Goal: Task Accomplishment & Management: Manage account settings

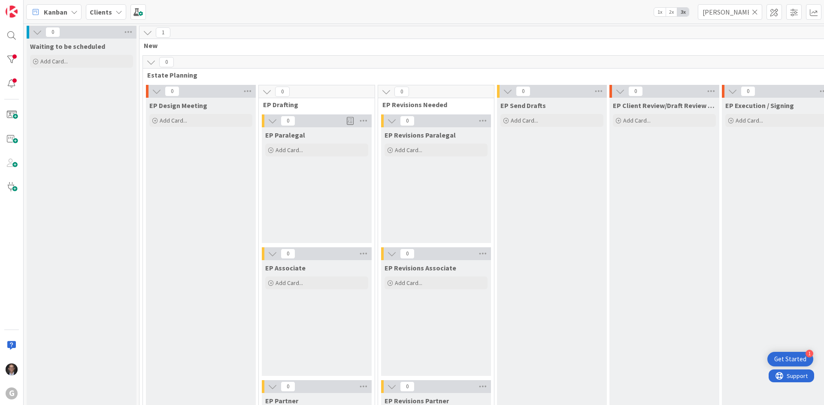
click at [754, 11] on icon at bounding box center [755, 12] width 6 height 8
click at [736, 12] on input "text" at bounding box center [730, 11] width 64 height 15
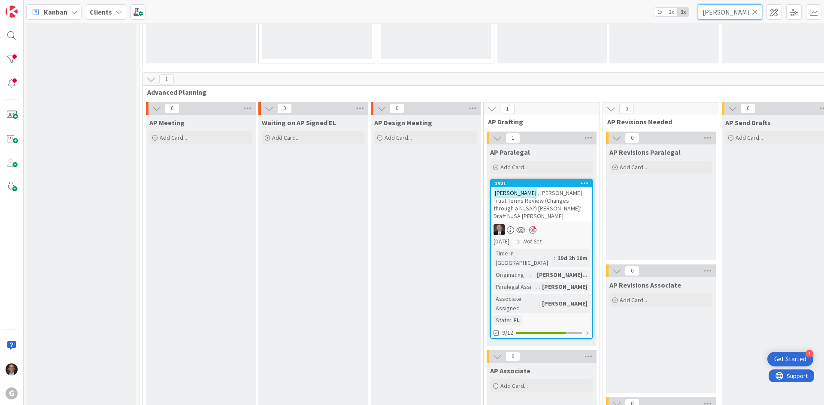
scroll to position [644, 0]
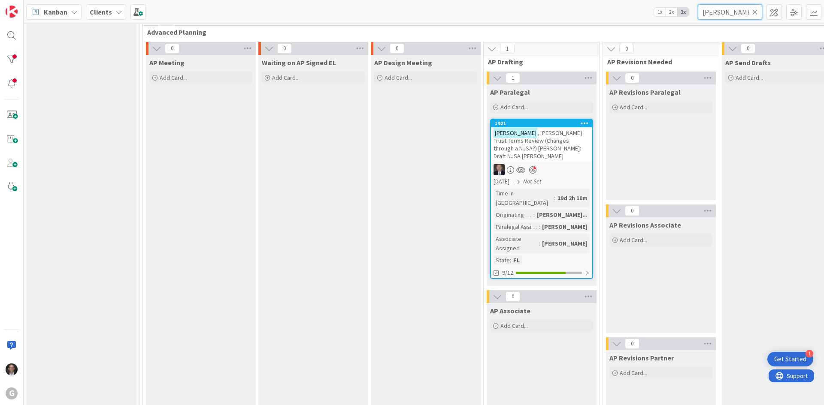
type input "[PERSON_NAME]"
click at [553, 165] on div at bounding box center [541, 169] width 101 height 11
type textarea "x"
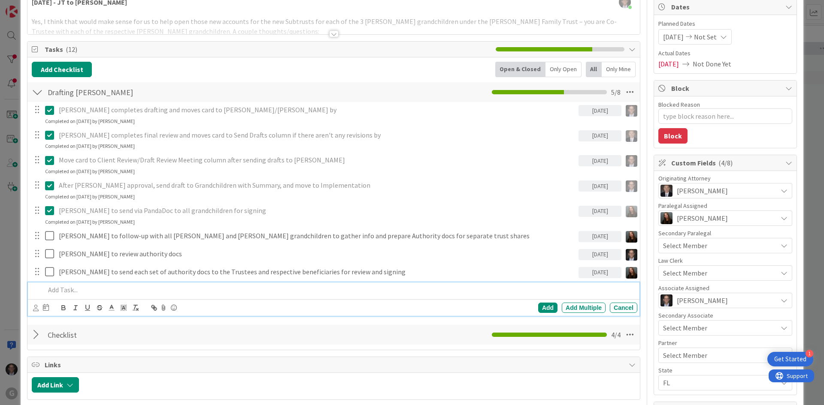
click at [76, 290] on p at bounding box center [339, 290] width 589 height 10
click at [241, 290] on p "Dakota to work with [PERSON_NAME] [PERSON_NAME] ([PERSON_NAME] and [PERSON_NAME…" at bounding box center [339, 290] width 589 height 10
click at [251, 289] on p "Dakota to work with [PERSON_NAME] [PERSON_NAME] ([PERSON_NAME] and [PERSON_NAME…" at bounding box center [339, 290] width 589 height 10
drag, startPoint x: 243, startPoint y: 291, endPoint x: 260, endPoint y: 285, distance: 17.6
click at [244, 290] on p "Dakota to work with [PERSON_NAME] [PERSON_NAME] ([PERSON_NAME] and [PERSON_NAME…" at bounding box center [339, 290] width 589 height 10
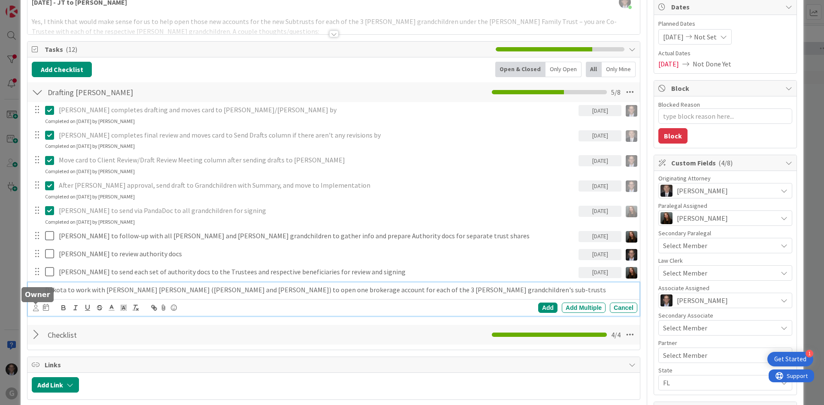
click at [36, 309] on icon at bounding box center [36, 308] width 6 height 6
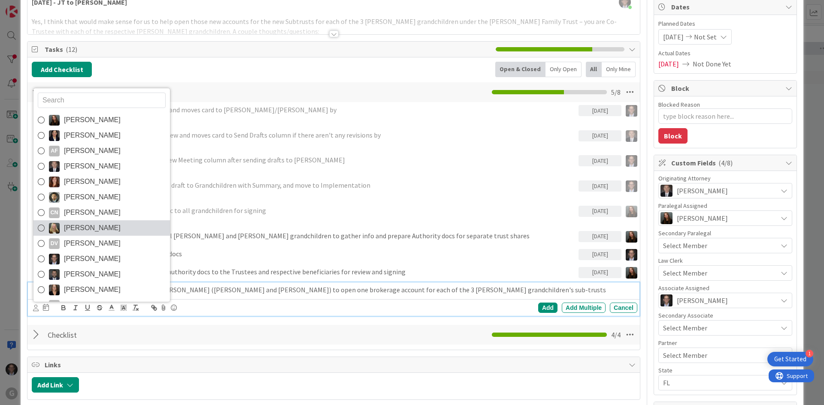
click at [43, 229] on icon at bounding box center [41, 228] width 7 height 13
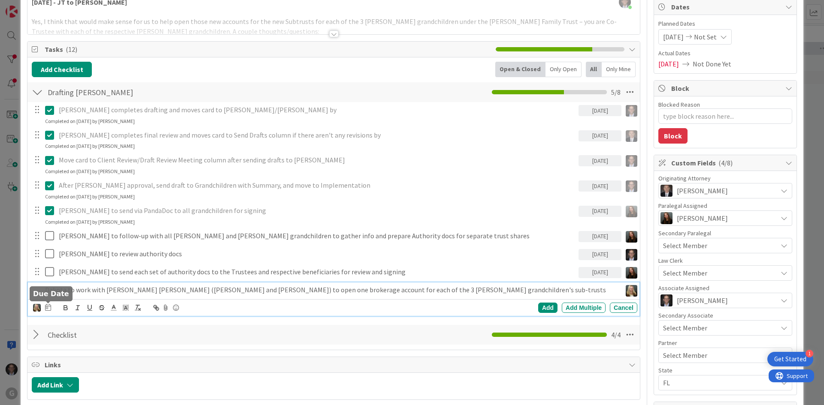
click at [48, 308] on icon at bounding box center [48, 307] width 6 height 7
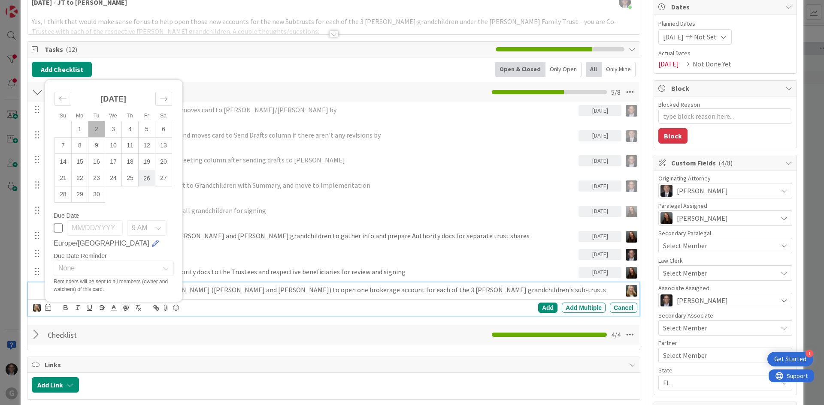
click at [146, 179] on td "26" at bounding box center [147, 178] width 17 height 16
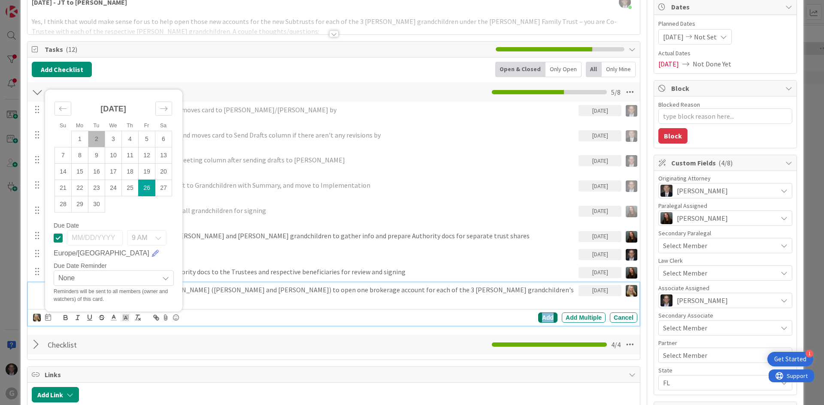
click at [543, 313] on div "Add" at bounding box center [547, 318] width 19 height 10
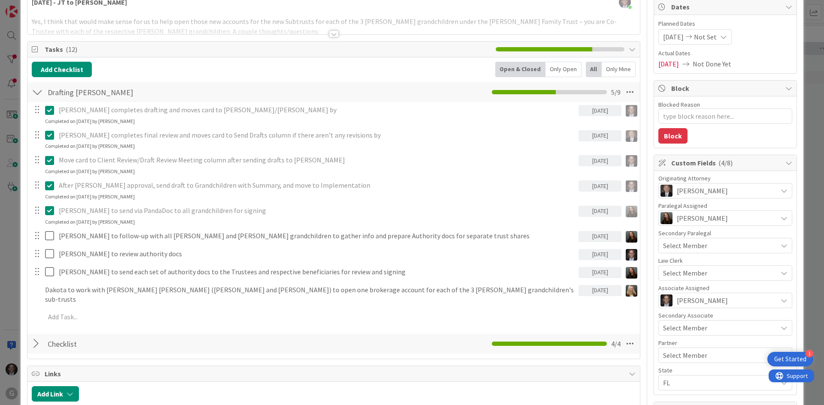
type textarea "x"
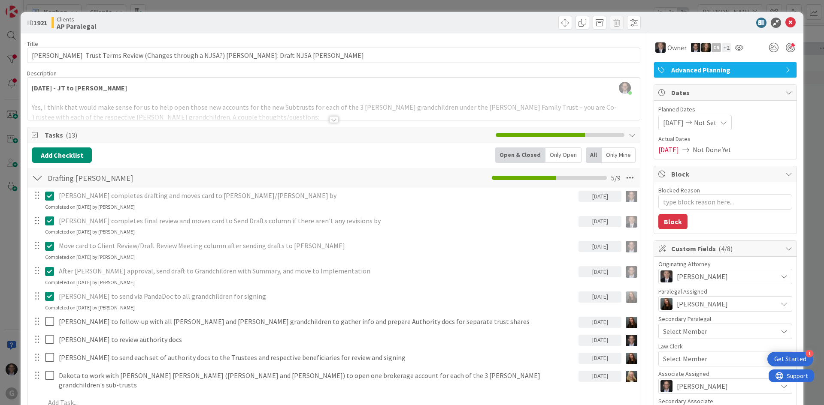
click at [36, 98] on div at bounding box center [333, 109] width 612 height 22
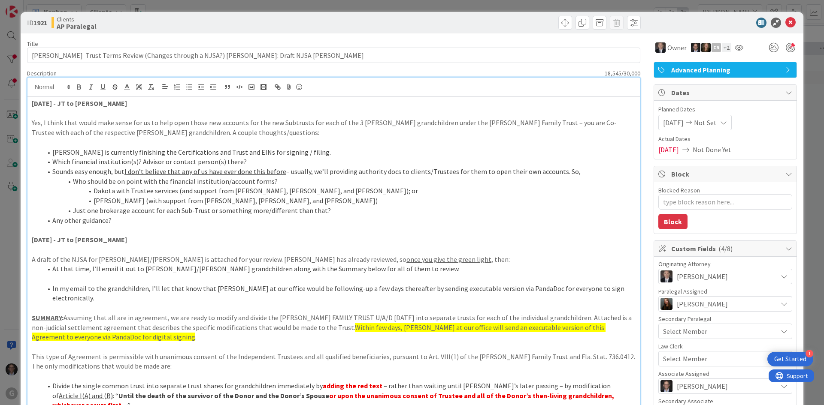
click at [64, 103] on strong "[DATE] - JT to [PERSON_NAME]" at bounding box center [79, 103] width 95 height 9
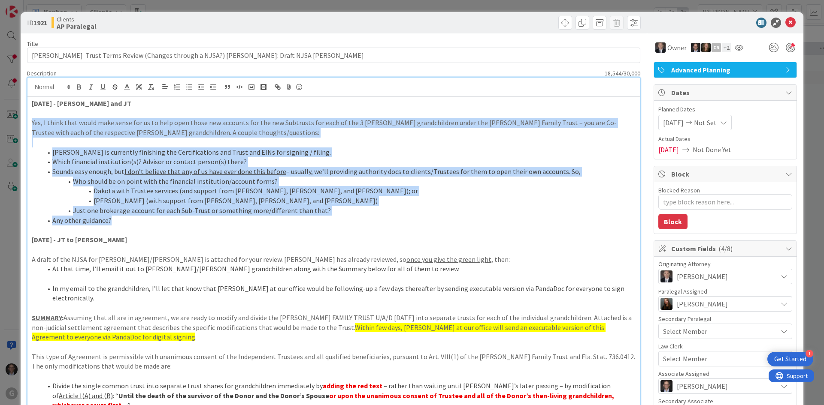
drag, startPoint x: 31, startPoint y: 121, endPoint x: 190, endPoint y: 213, distance: 183.4
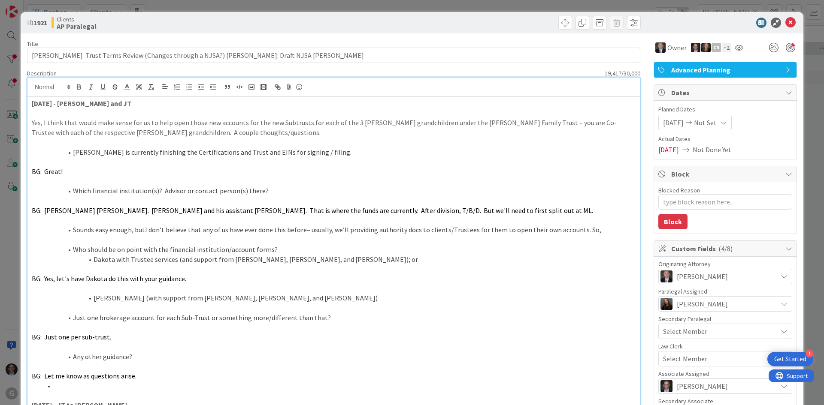
click at [73, 152] on li "[PERSON_NAME] is currently finishing the Certifications and Trust and EINs for …" at bounding box center [338, 153] width 593 height 10
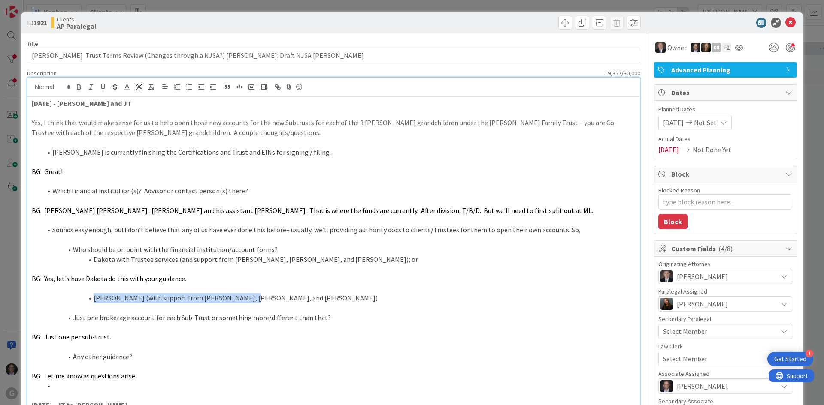
drag, startPoint x: 94, startPoint y: 297, endPoint x: 302, endPoint y: 297, distance: 207.7
click at [302, 297] on li "[PERSON_NAME] (with support from [PERSON_NAME], [PERSON_NAME], and [PERSON_NAME…" at bounding box center [338, 299] width 593 height 10
click at [114, 88] on icon "button" at bounding box center [115, 87] width 8 height 8
click at [318, 294] on li "[PERSON_NAME] (with support from [PERSON_NAME], [PERSON_NAME], and [PERSON_NAME…" at bounding box center [338, 299] width 593 height 10
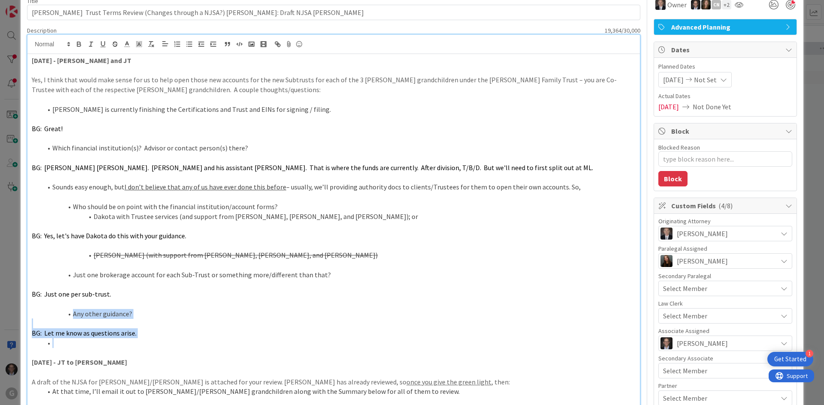
drag, startPoint x: 57, startPoint y: 306, endPoint x: 100, endPoint y: 345, distance: 57.4
click at [97, 345] on li at bounding box center [338, 344] width 593 height 10
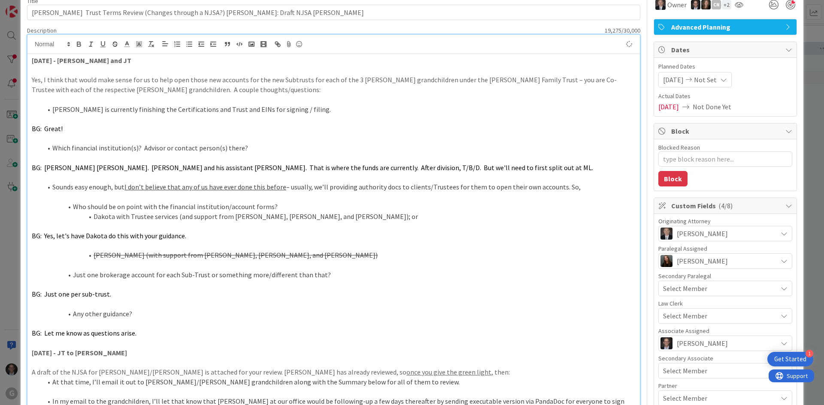
scroll to position [0, 0]
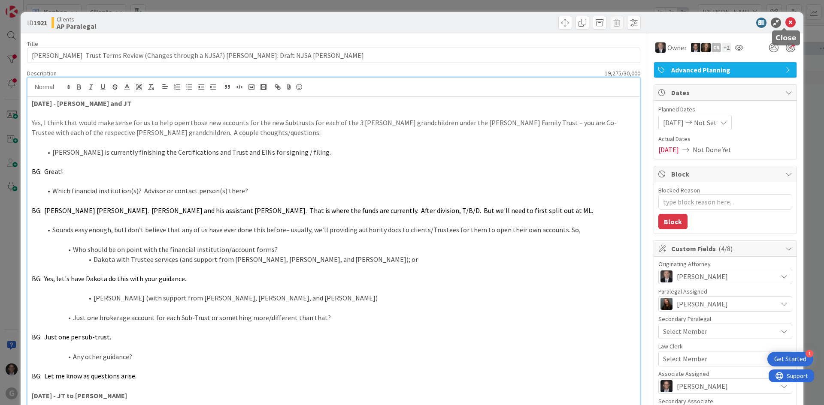
click at [785, 23] on icon at bounding box center [790, 23] width 10 height 10
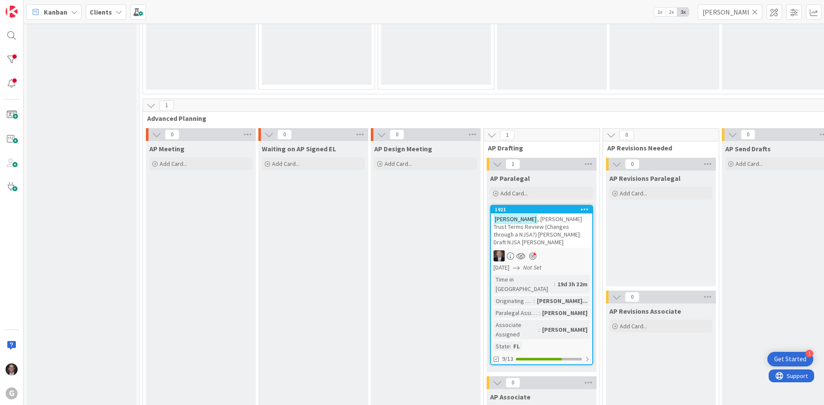
scroll to position [644, 0]
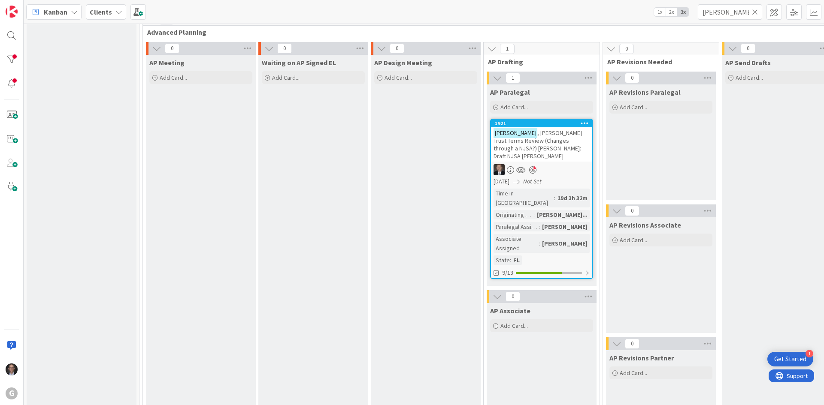
click at [535, 189] on div "Time in [GEOGRAPHIC_DATA]" at bounding box center [523, 198] width 61 height 19
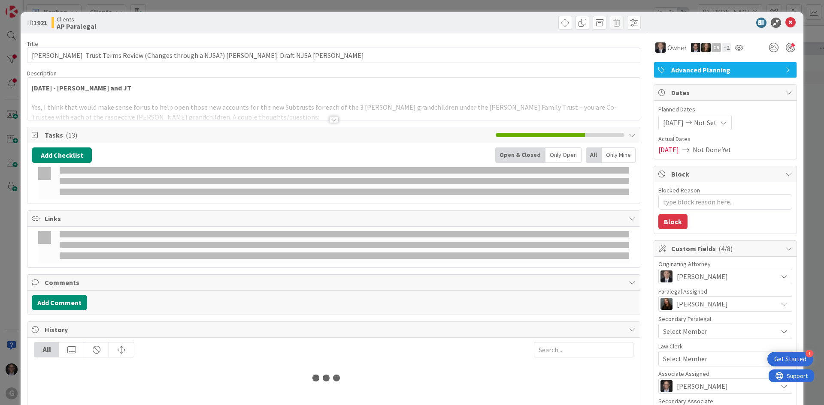
type textarea "x"
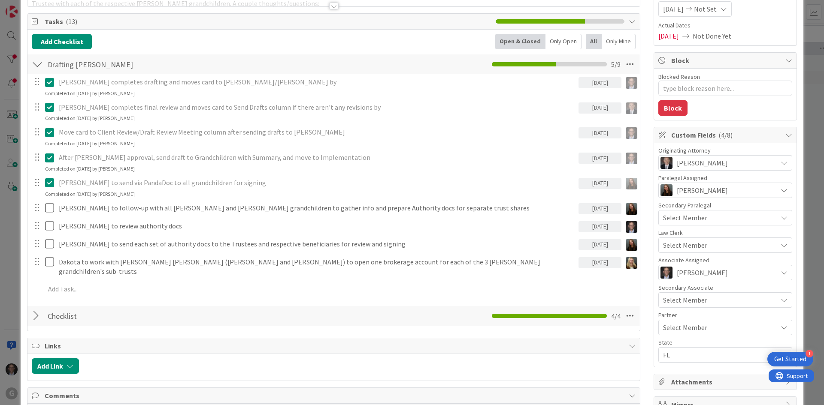
scroll to position [129, 0]
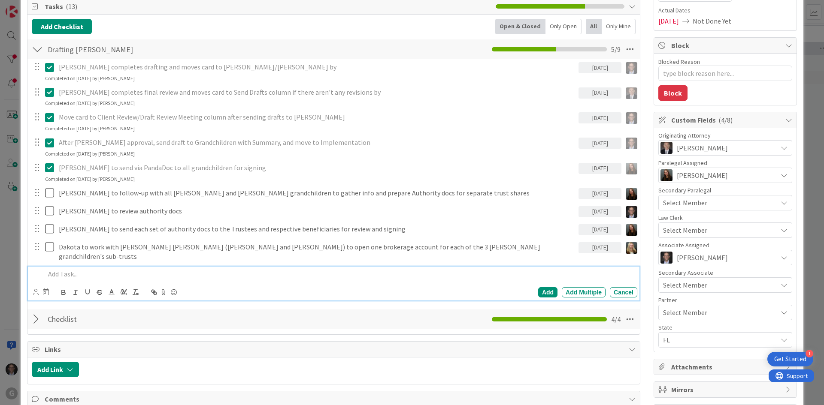
click at [57, 269] on p at bounding box center [339, 274] width 589 height 10
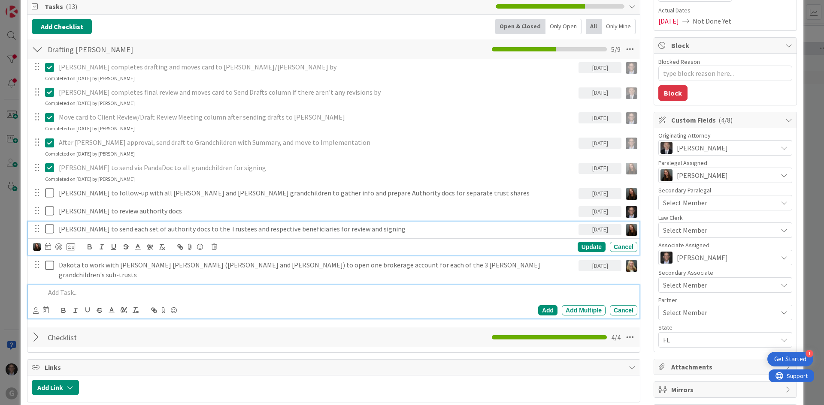
click at [180, 229] on p "[PERSON_NAME] to send each set of authority docs to the Trustees and respective…" at bounding box center [317, 229] width 516 height 10
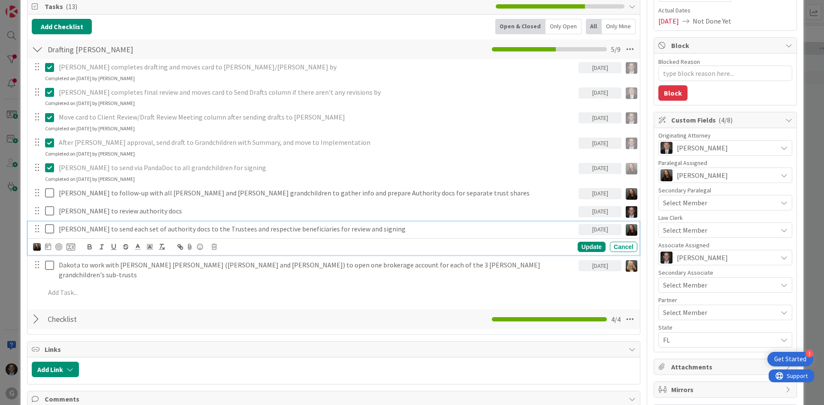
click at [373, 228] on p "[PERSON_NAME] to send each set of authority docs to the Trustees and respective…" at bounding box center [317, 229] width 516 height 10
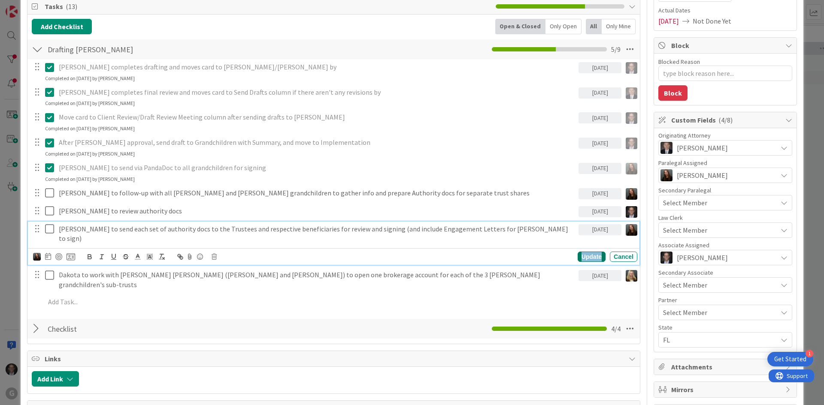
click at [581, 252] on div "Update" at bounding box center [592, 257] width 28 height 10
type textarea "x"
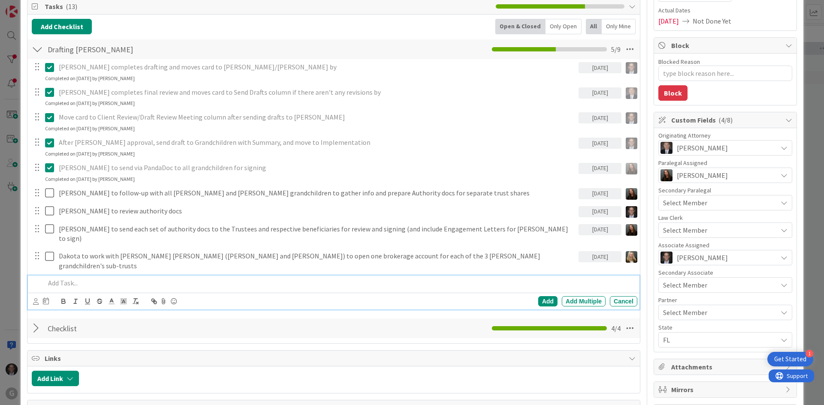
click at [74, 278] on p at bounding box center [339, 283] width 589 height 10
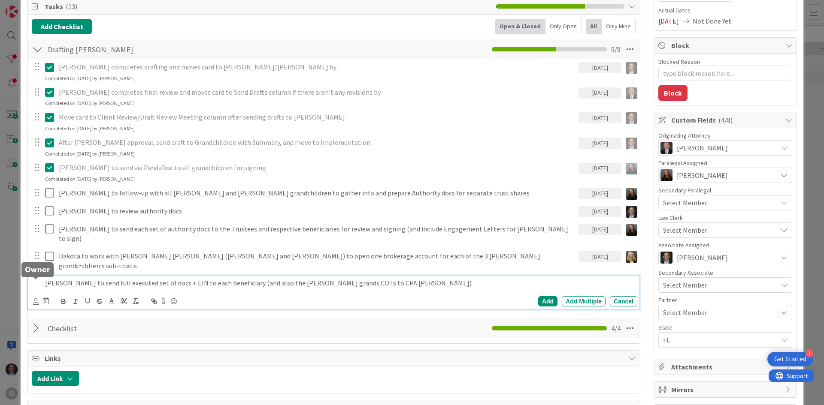
click at [35, 299] on icon at bounding box center [36, 302] width 6 height 6
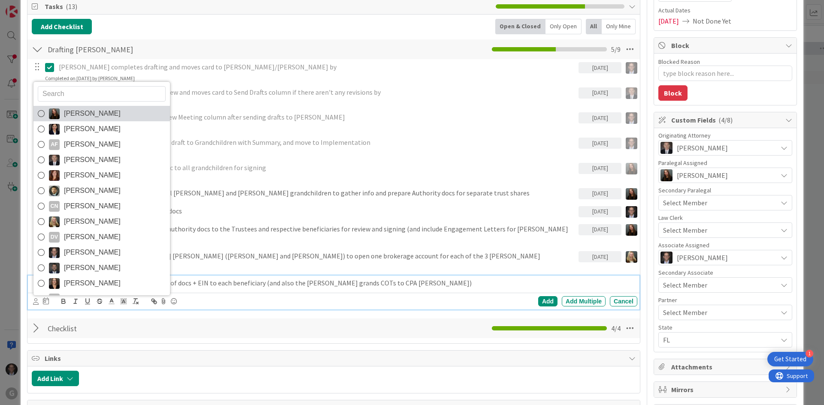
click at [41, 107] on icon at bounding box center [41, 113] width 7 height 13
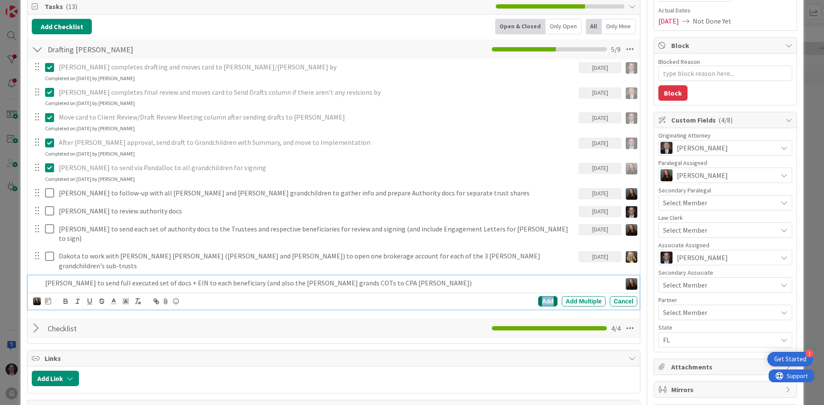
click at [545, 297] on div "Add" at bounding box center [547, 302] width 19 height 10
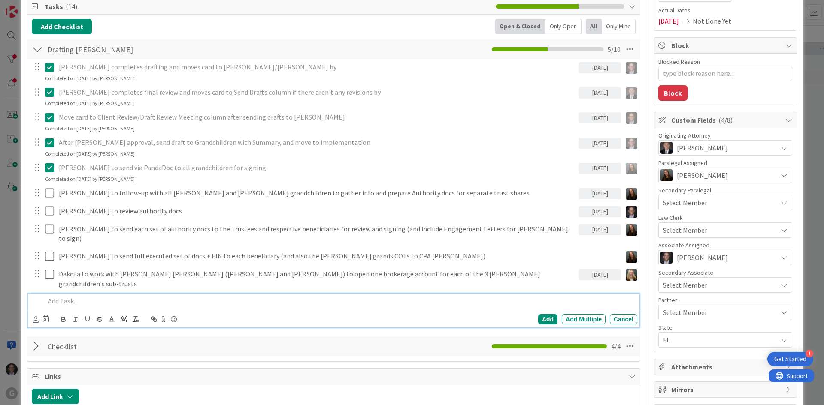
click at [54, 297] on p at bounding box center [339, 302] width 589 height 10
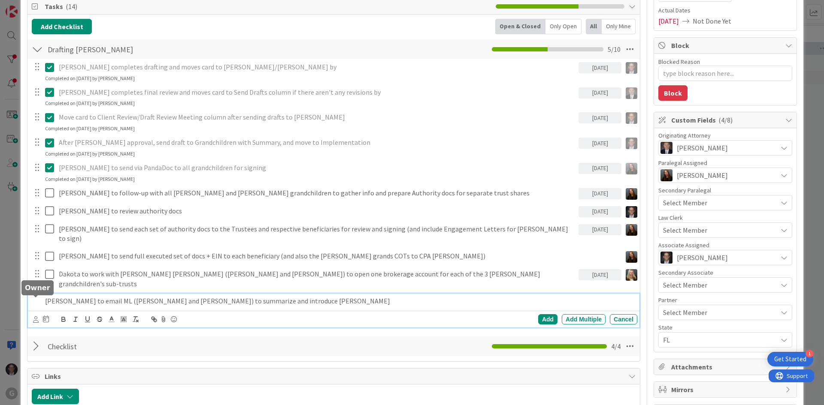
click at [36, 317] on icon at bounding box center [36, 320] width 6 height 6
drag, startPoint x: 544, startPoint y: 300, endPoint x: 515, endPoint y: 313, distance: 31.7
click at [544, 315] on div "Add" at bounding box center [547, 320] width 19 height 10
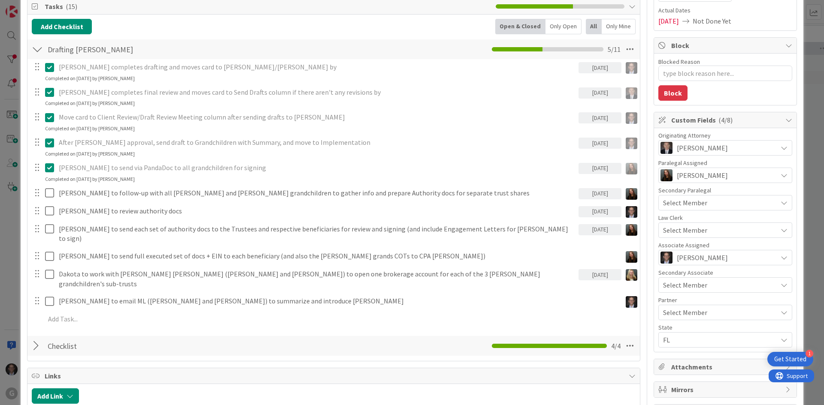
type textarea "x"
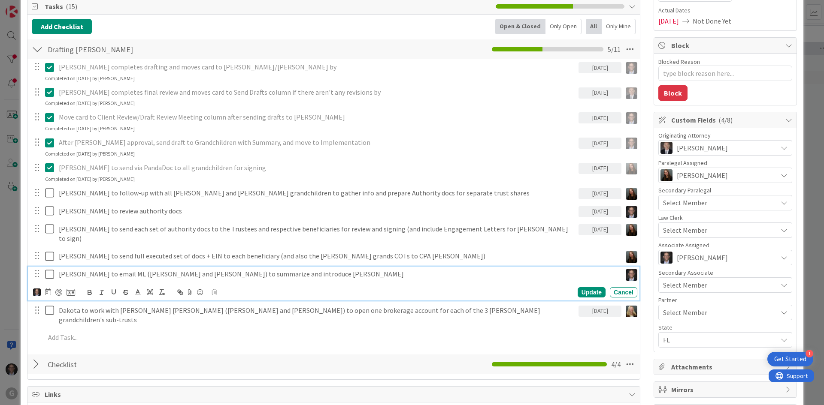
click at [287, 269] on p "[PERSON_NAME] to email ML ([PERSON_NAME] and [PERSON_NAME]) to summarize and in…" at bounding box center [338, 274] width 559 height 10
click at [50, 289] on icon at bounding box center [48, 292] width 6 height 7
click at [114, 356] on td "10" at bounding box center [113, 364] width 17 height 16
type input "[DATE]"
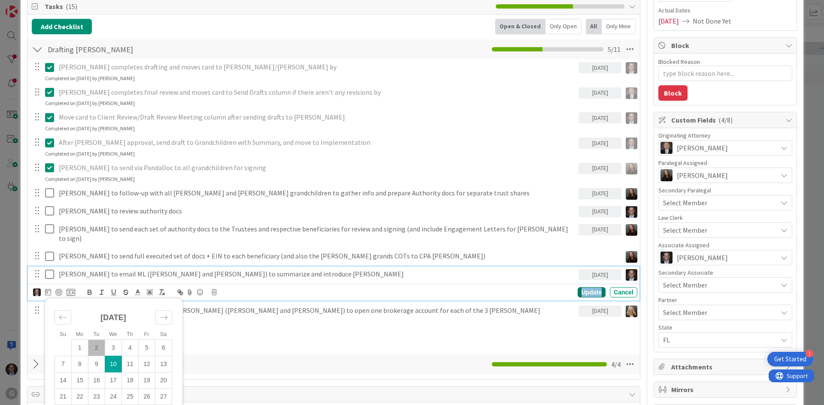
click at [582, 287] on div "Update" at bounding box center [592, 292] width 28 height 10
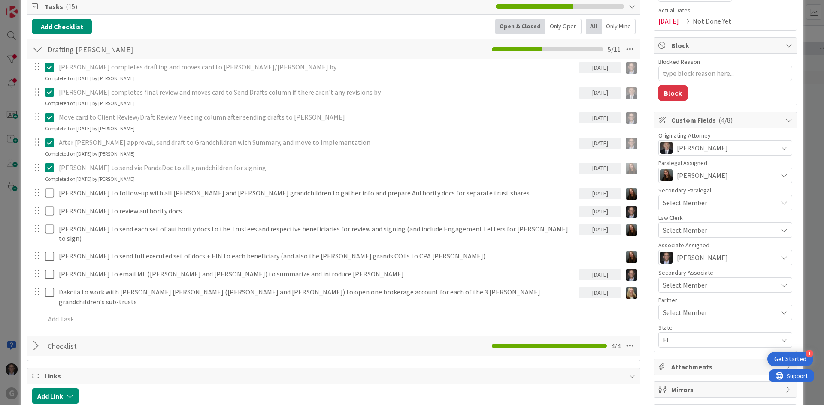
scroll to position [0, 0]
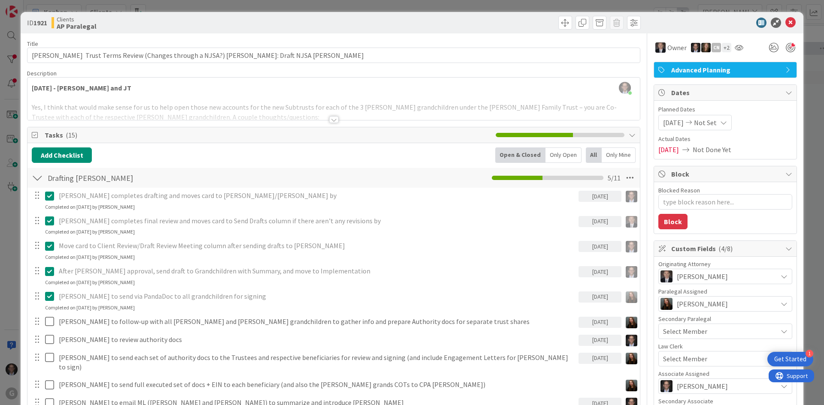
click at [31, 88] on div "[PERSON_NAME] joined 3 m ago [DATE] - [PERSON_NAME] and [PERSON_NAME] Yes, I th…" at bounding box center [333, 99] width 612 height 42
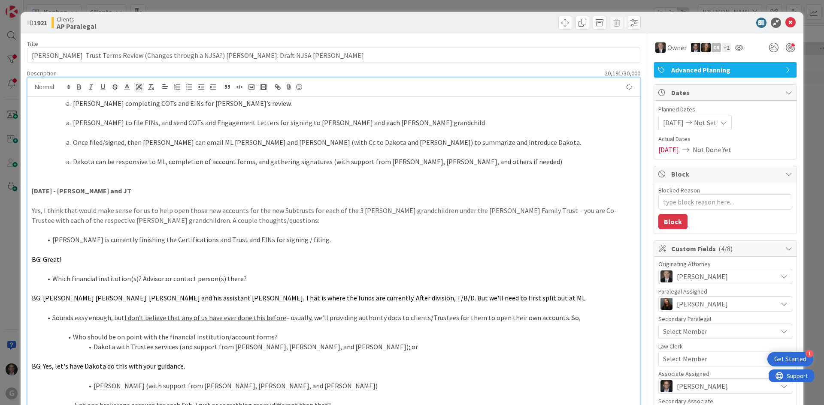
click at [74, 103] on li "[PERSON_NAME] completing COTs and EINs for [PERSON_NAME]’s review." at bounding box center [338, 104] width 593 height 10
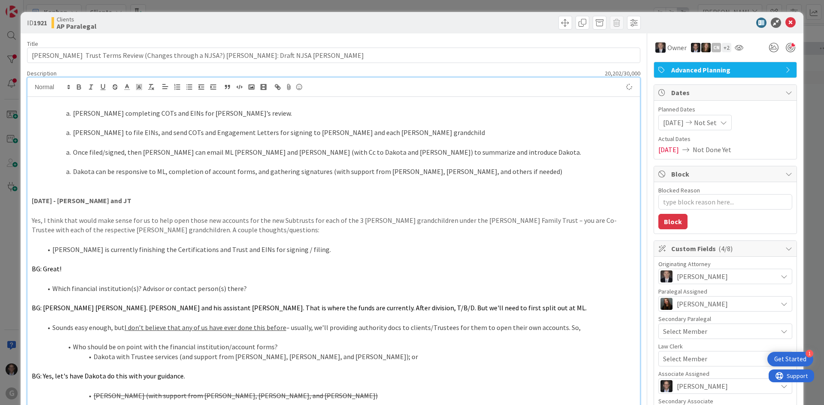
type textarea "x"
drag, startPoint x: 74, startPoint y: 103, endPoint x: -49, endPoint y: 91, distance: 124.2
click at [0, 91] on html "1 Get Started G Kanban Clients 1x 2x 3x [PERSON_NAME] 0 Waiting to be scheduled…" at bounding box center [412, 202] width 824 height 405
click at [81, 88] on icon "button" at bounding box center [78, 88] width 3 height 2
click at [73, 112] on li "[PERSON_NAME] completing COTs and EINs for [PERSON_NAME]’s review." at bounding box center [338, 114] width 593 height 10
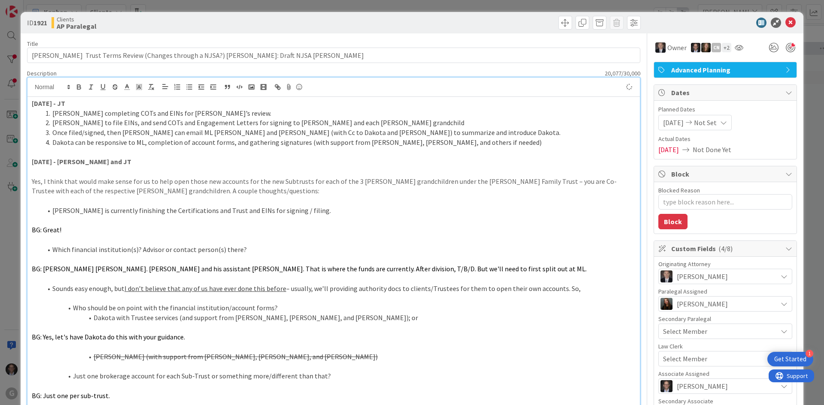
type textarea "x"
click at [785, 20] on icon at bounding box center [790, 23] width 10 height 10
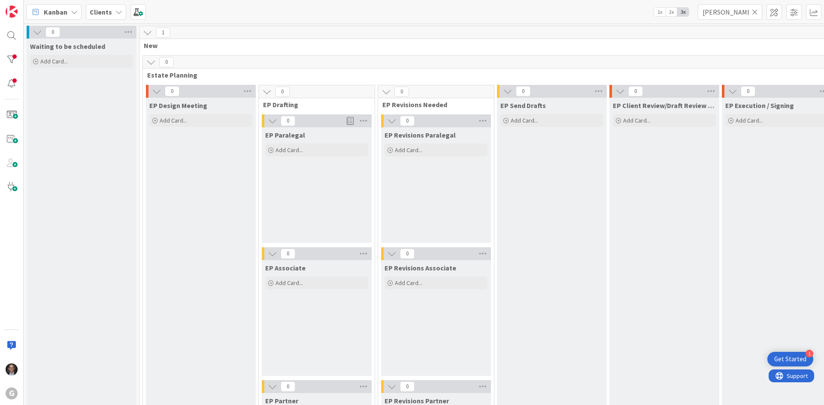
click at [75, 13] on icon at bounding box center [74, 12] width 7 height 7
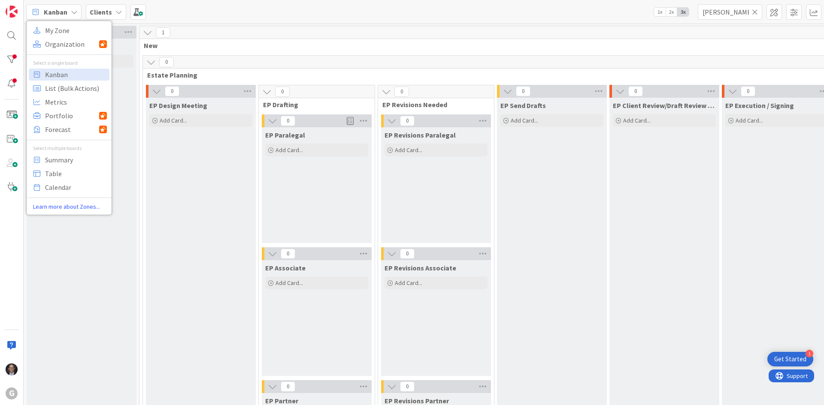
drag, startPoint x: 755, startPoint y: 12, endPoint x: 750, endPoint y: 13, distance: 4.7
click at [755, 12] on icon at bounding box center [755, 12] width 6 height 8
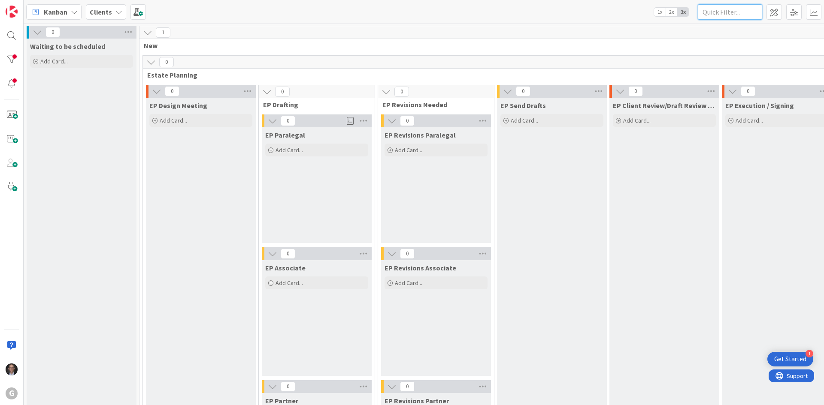
click at [731, 13] on input "text" at bounding box center [730, 11] width 64 height 15
type input "[PERSON_NAME]"
click at [755, 12] on icon at bounding box center [755, 12] width 6 height 8
click at [738, 13] on input "text" at bounding box center [730, 11] width 64 height 15
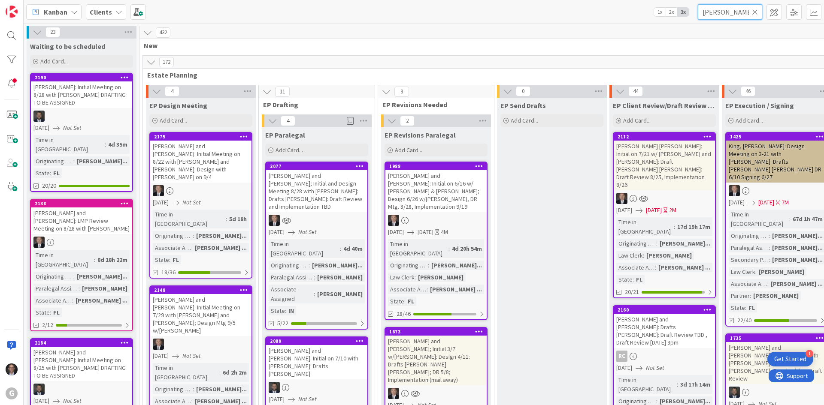
type input "[PERSON_NAME]"
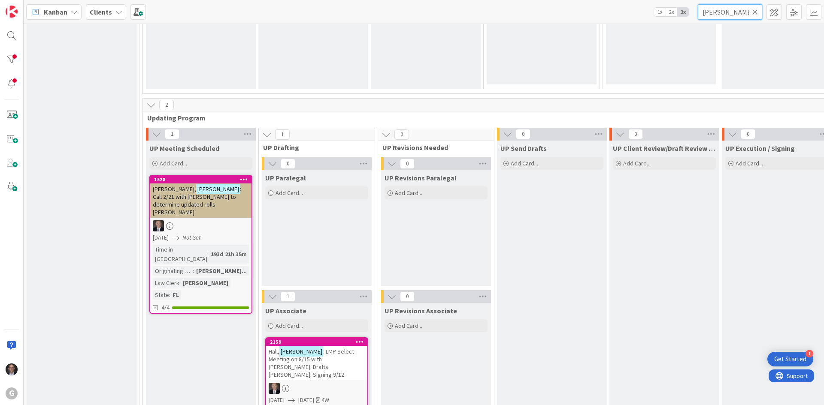
scroll to position [1373, 0]
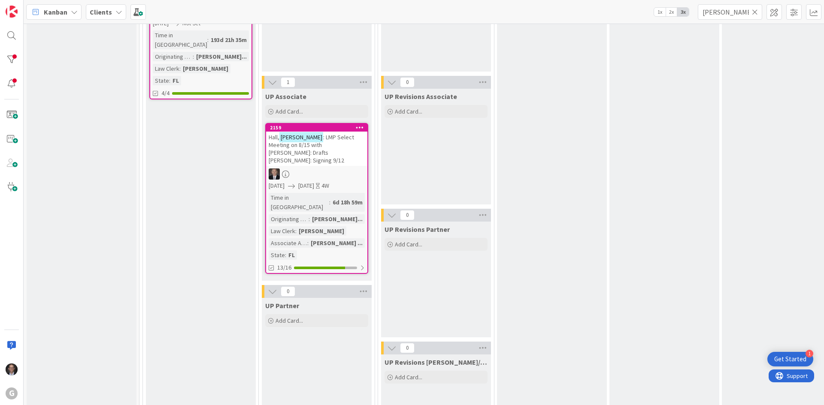
click at [314, 182] on span "[DATE]" at bounding box center [306, 186] width 16 height 9
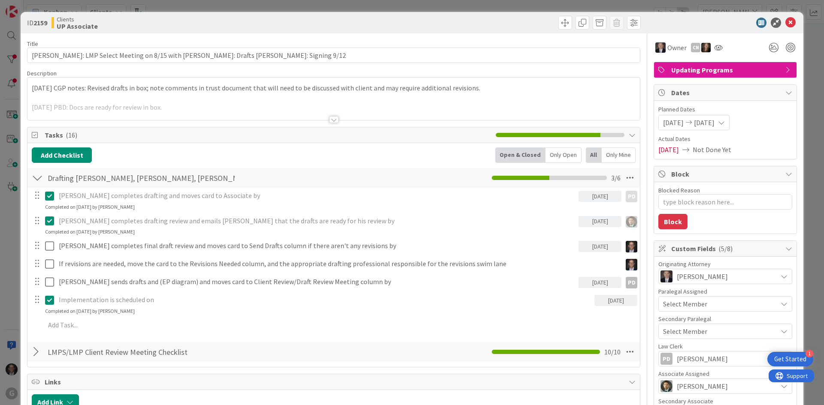
type textarea "x"
click at [330, 120] on div at bounding box center [333, 119] width 9 height 7
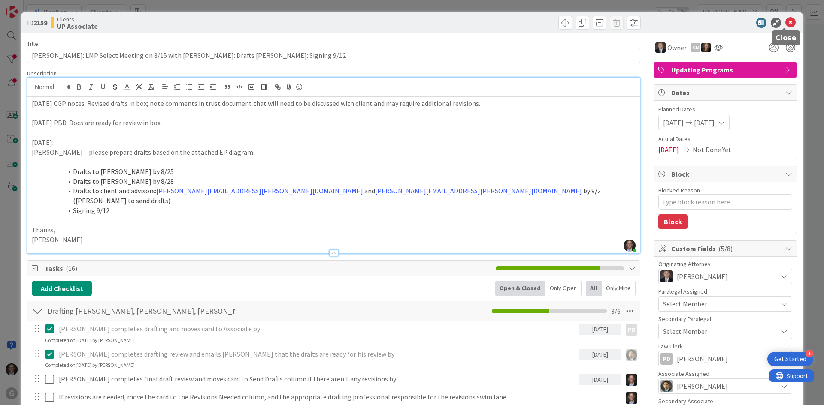
click at [785, 21] on icon at bounding box center [790, 23] width 10 height 10
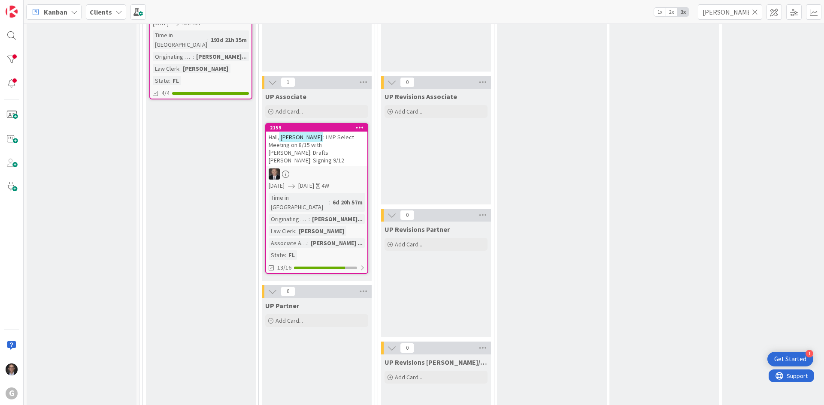
click at [757, 10] on icon at bounding box center [755, 12] width 6 height 8
click at [729, 12] on input "text" at bounding box center [730, 11] width 64 height 15
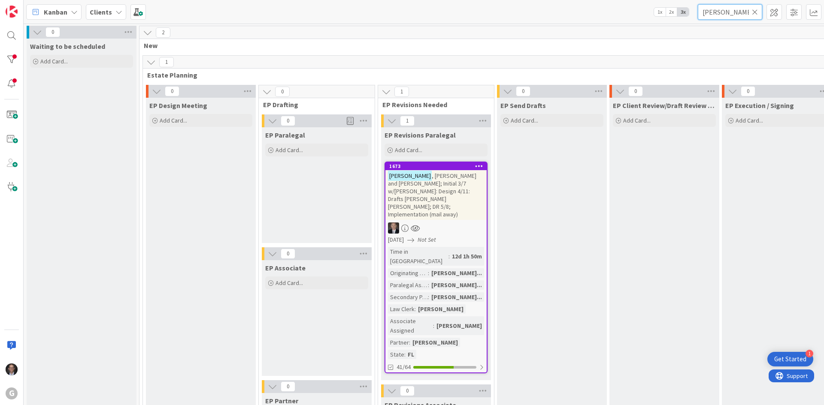
type input "[PERSON_NAME]"
click at [428, 189] on span ", [PERSON_NAME] and [PERSON_NAME]; Initial 3/7 w/[PERSON_NAME]: Design 4/11: Dr…" at bounding box center [432, 195] width 88 height 46
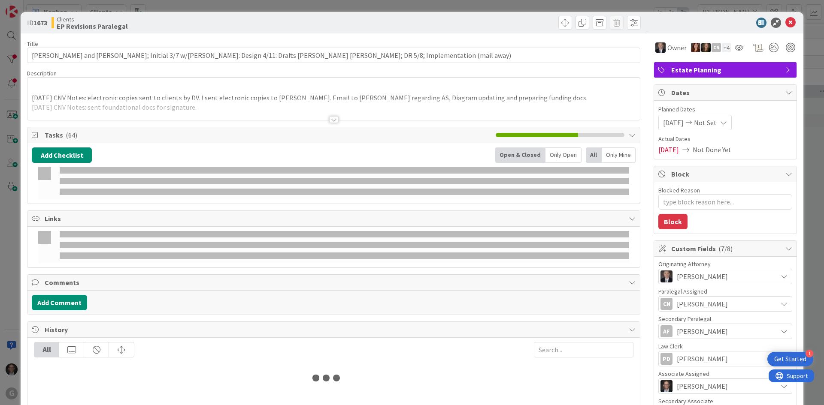
type textarea "x"
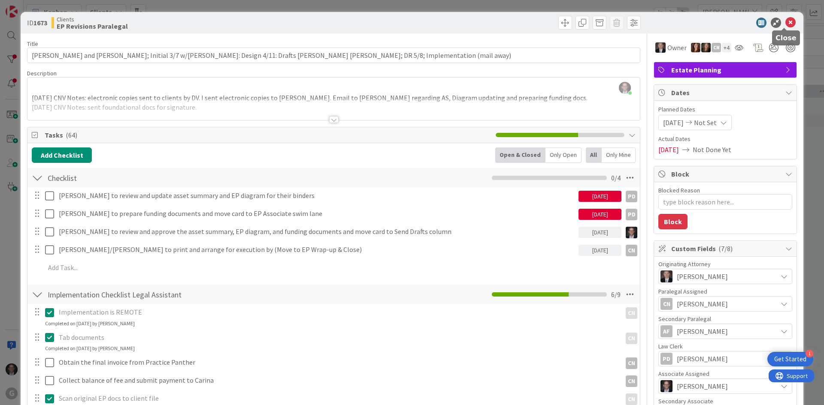
click at [785, 21] on icon at bounding box center [790, 23] width 10 height 10
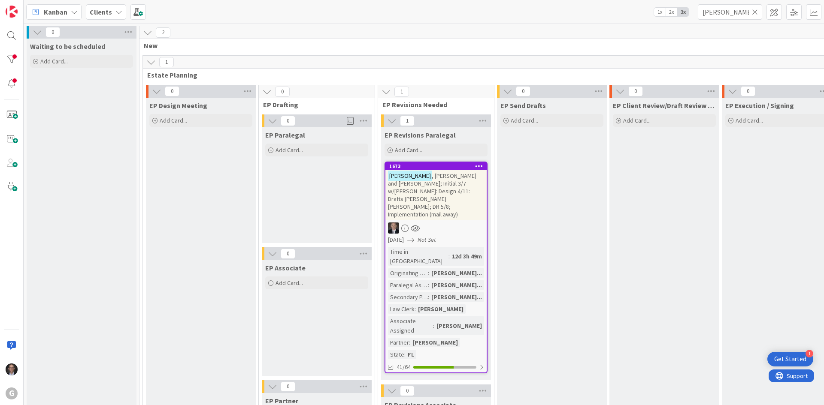
click at [754, 13] on icon at bounding box center [755, 12] width 6 height 8
click at [737, 14] on input "text" at bounding box center [730, 11] width 64 height 15
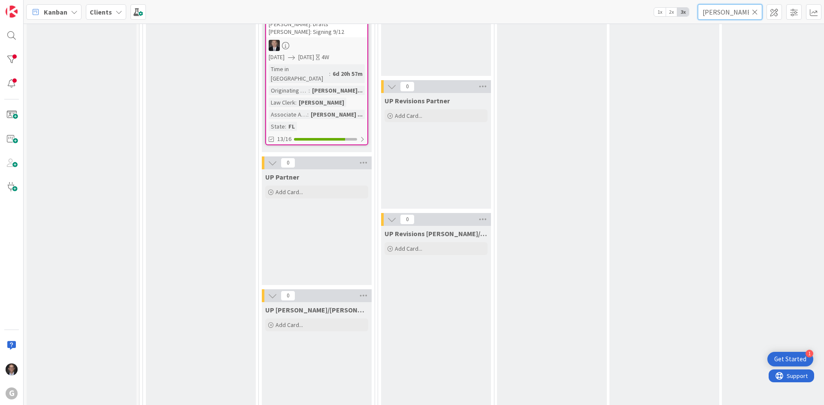
scroll to position [1330, 0]
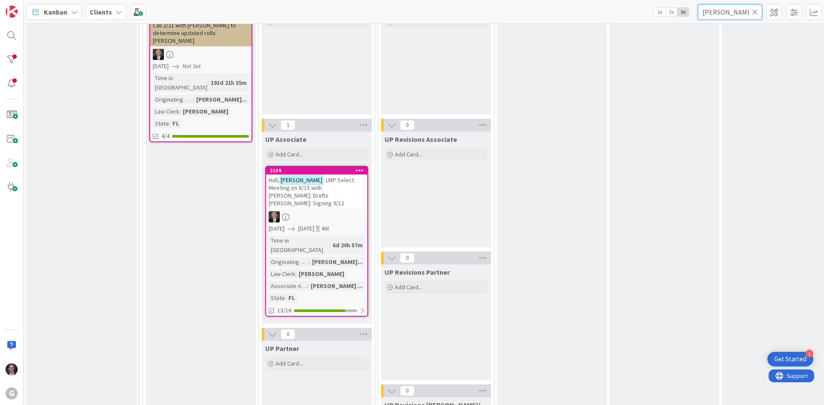
type input "[PERSON_NAME]"
click at [327, 212] on div at bounding box center [316, 217] width 101 height 11
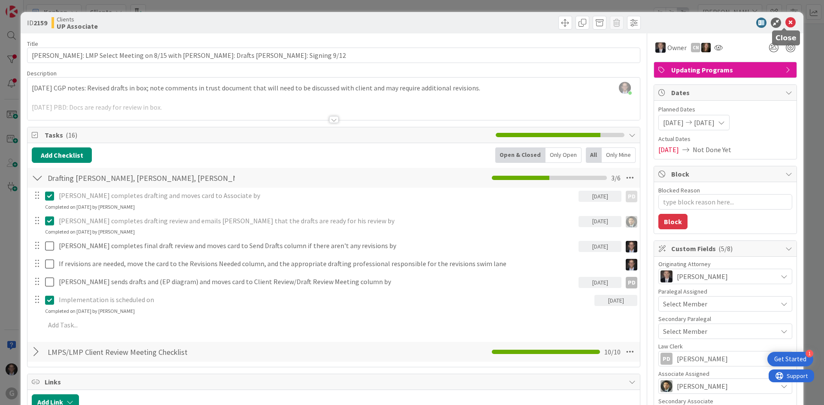
click at [786, 22] on icon at bounding box center [790, 23] width 10 height 10
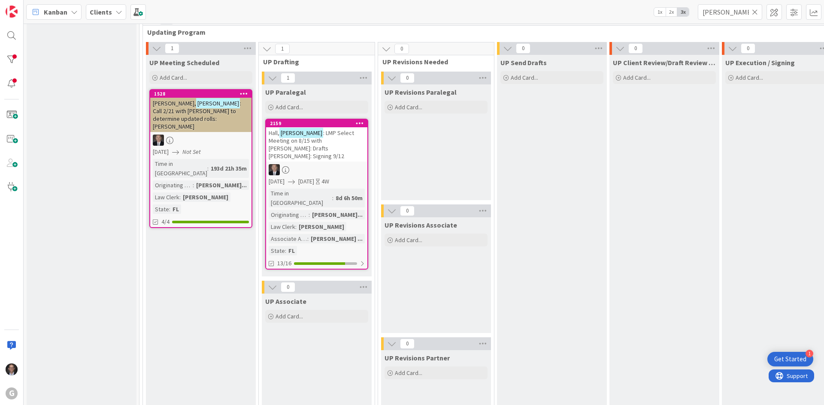
click at [326, 164] on div at bounding box center [316, 169] width 101 height 11
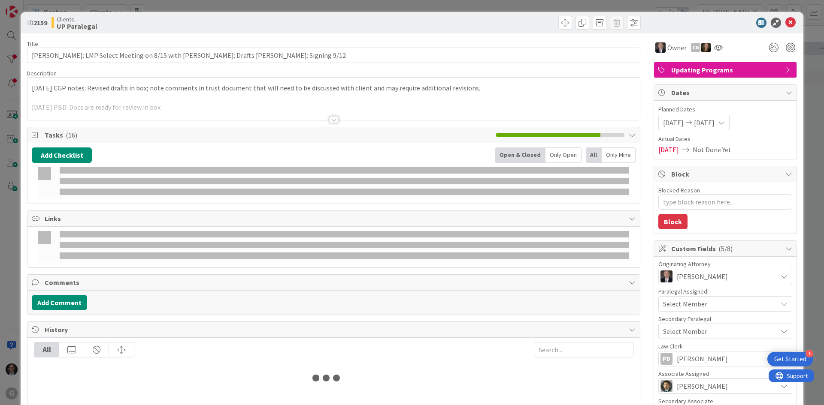
type textarea "x"
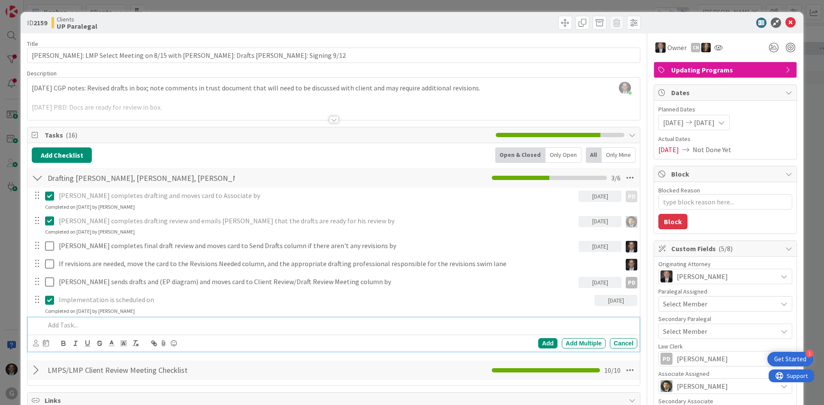
click at [72, 324] on p at bounding box center [339, 326] width 589 height 10
click at [38, 343] on icon at bounding box center [36, 343] width 6 height 6
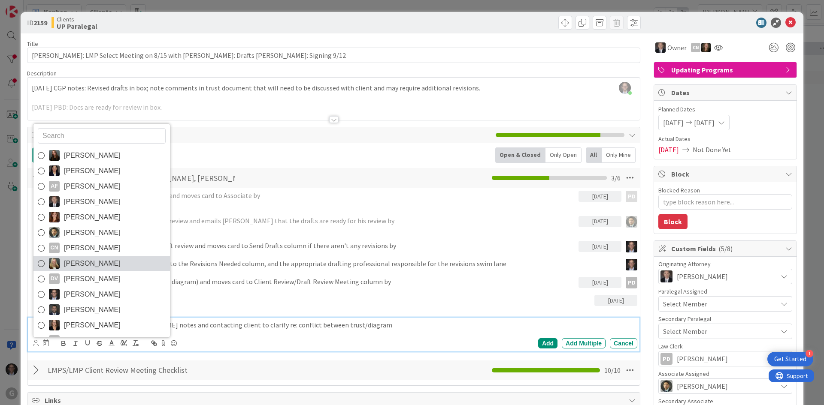
scroll to position [43, 0]
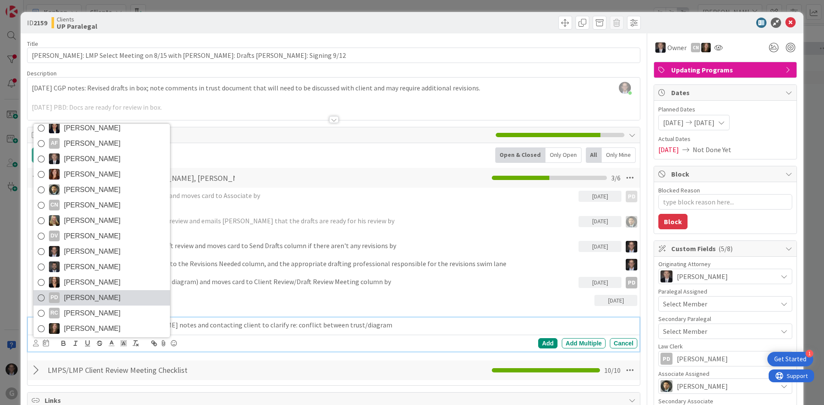
click at [41, 298] on icon at bounding box center [41, 298] width 7 height 13
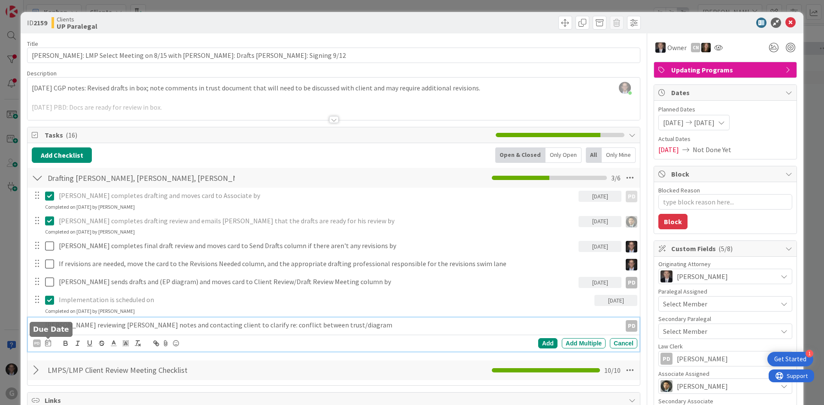
click at [47, 343] on icon at bounding box center [48, 343] width 6 height 7
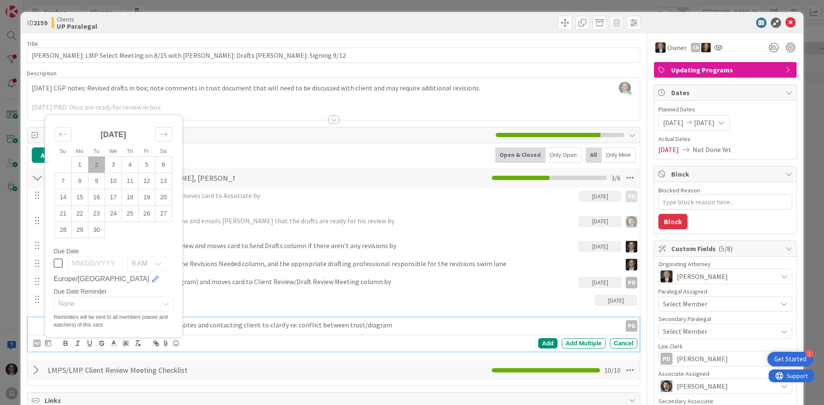
click at [98, 166] on td "2" at bounding box center [96, 165] width 17 height 16
click at [539, 345] on div "Add" at bounding box center [547, 344] width 19 height 10
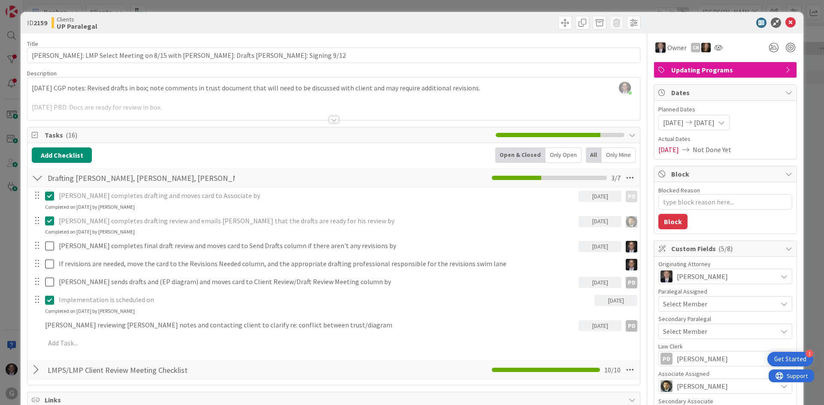
type textarea "x"
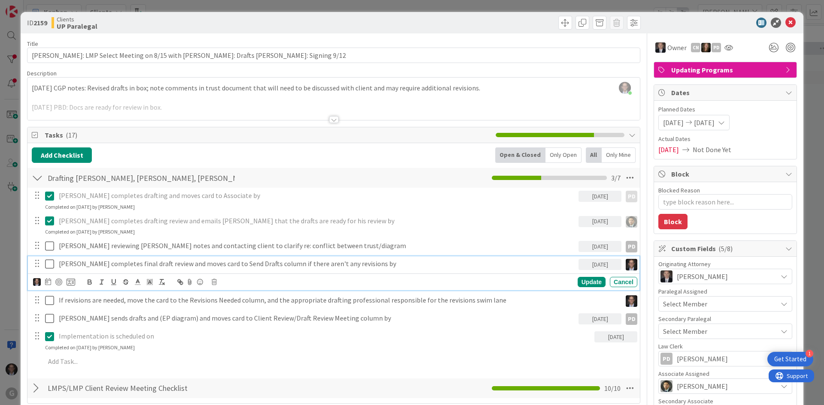
click at [167, 266] on p "[PERSON_NAME] completes final draft review and moves card to Send Drafts column…" at bounding box center [317, 264] width 516 height 10
click at [48, 283] on icon at bounding box center [48, 281] width 6 height 7
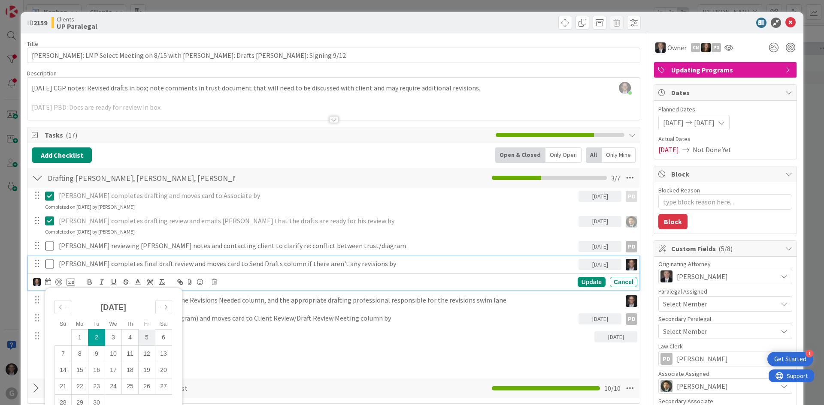
click at [148, 336] on td "5" at bounding box center [147, 338] width 17 height 16
type input "[DATE]"
type textarea "x"
click at [584, 280] on div "Update" at bounding box center [592, 282] width 28 height 10
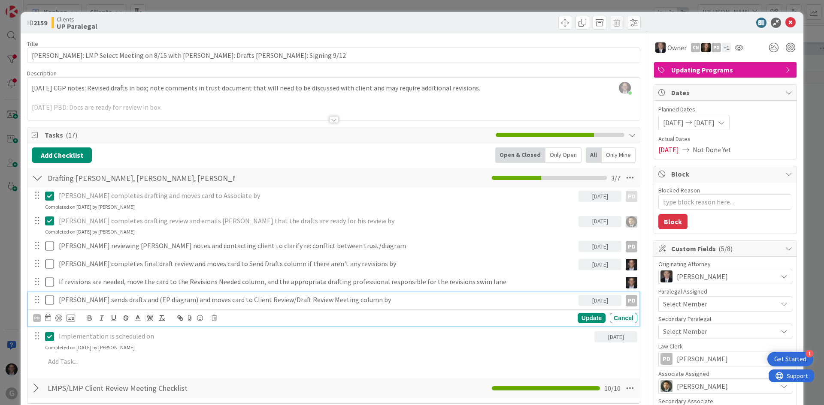
click at [297, 303] on p "[PERSON_NAME] sends drafts and (EP diagram) and moves card to Client Review/Dra…" at bounding box center [317, 300] width 516 height 10
click at [48, 320] on icon at bounding box center [48, 318] width 6 height 7
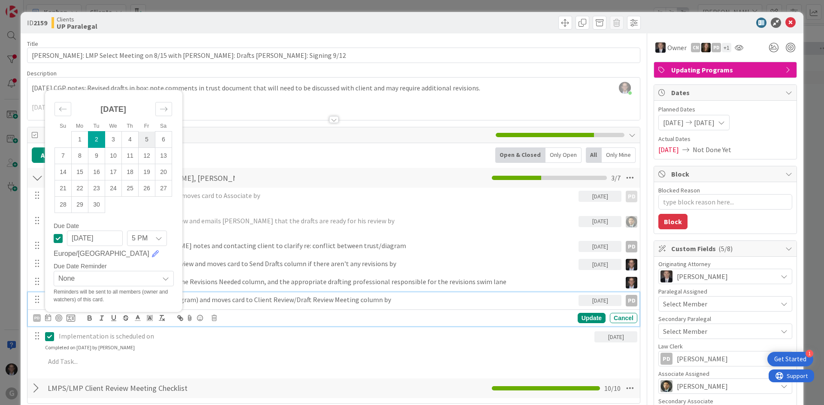
click at [147, 140] on td "5" at bounding box center [147, 140] width 17 height 16
type input "[DATE]"
click at [588, 318] on div "Update" at bounding box center [592, 318] width 28 height 10
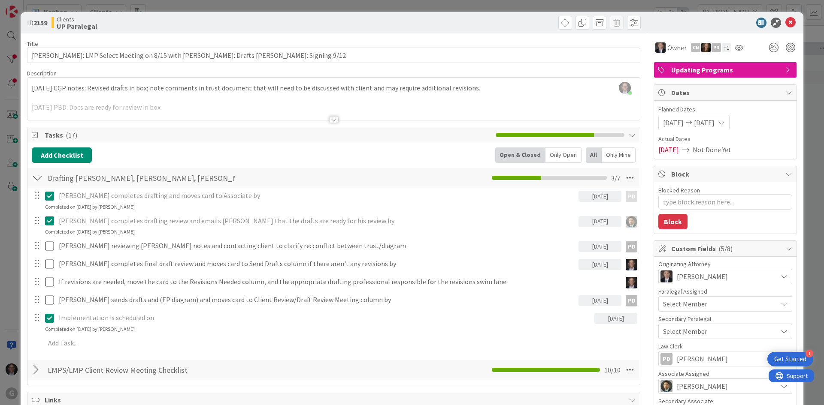
click at [30, 88] on div "[PERSON_NAME] joined 4 m ago [DATE] CGP notes: Revised drafts in box; note comm…" at bounding box center [333, 99] width 612 height 42
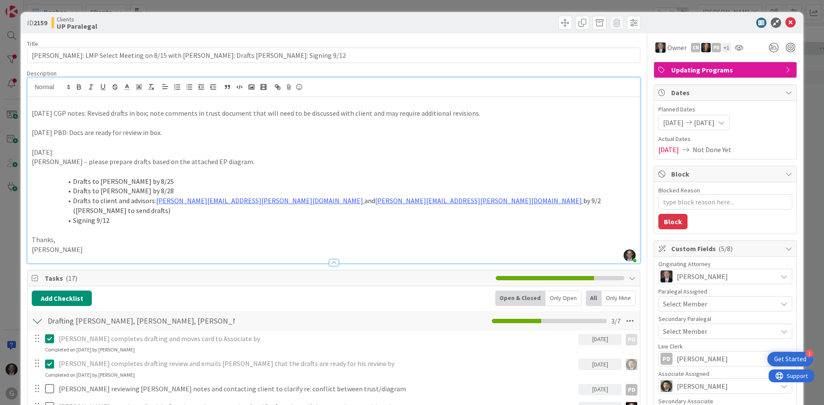
type textarea "x"
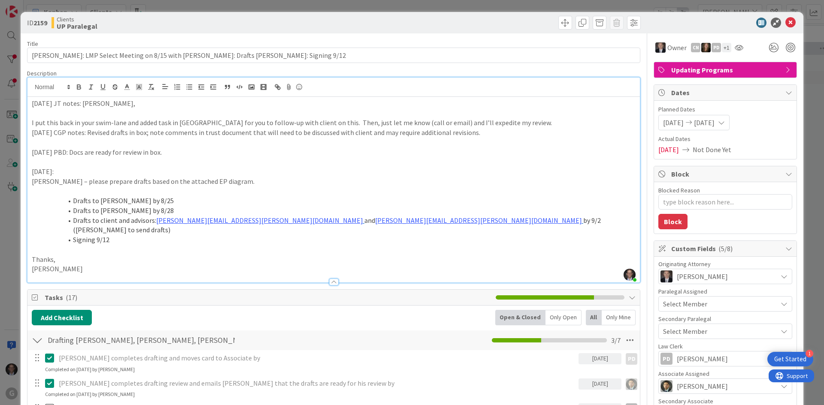
click at [32, 124] on p "I put this back in your swim-lane and added task in [GEOGRAPHIC_DATA] for you t…" at bounding box center [334, 123] width 604 height 10
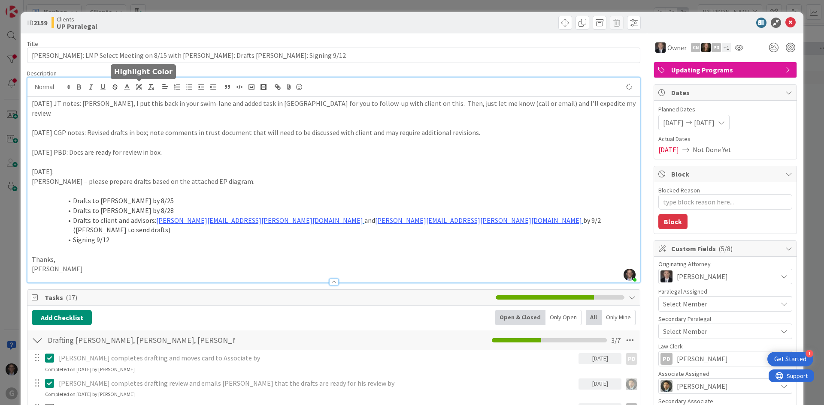
type textarea "x"
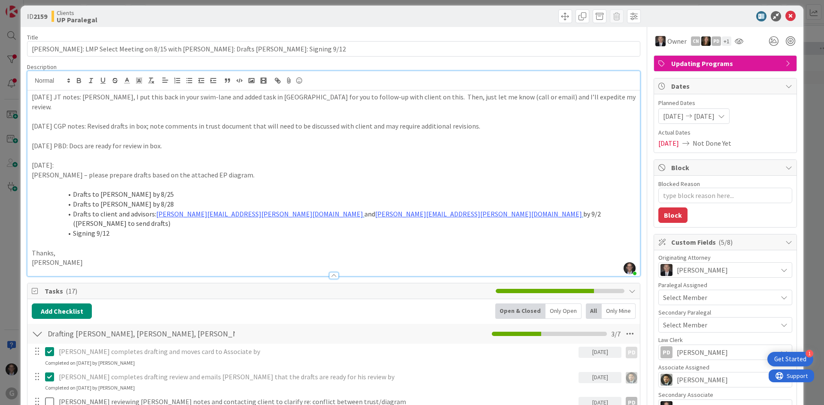
scroll to position [0, 0]
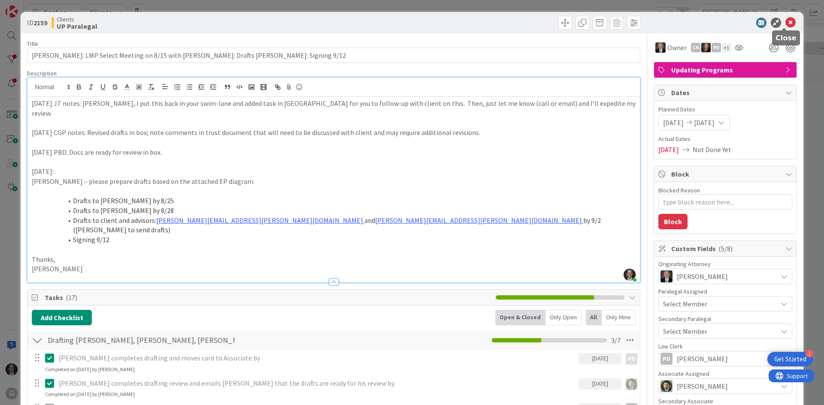
click at [785, 21] on icon at bounding box center [790, 23] width 10 height 10
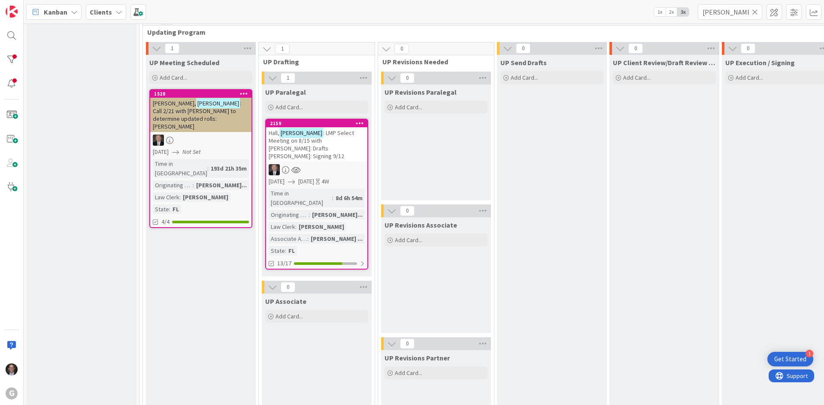
click at [757, 11] on icon at bounding box center [755, 12] width 6 height 8
click at [737, 13] on input "text" at bounding box center [730, 11] width 64 height 15
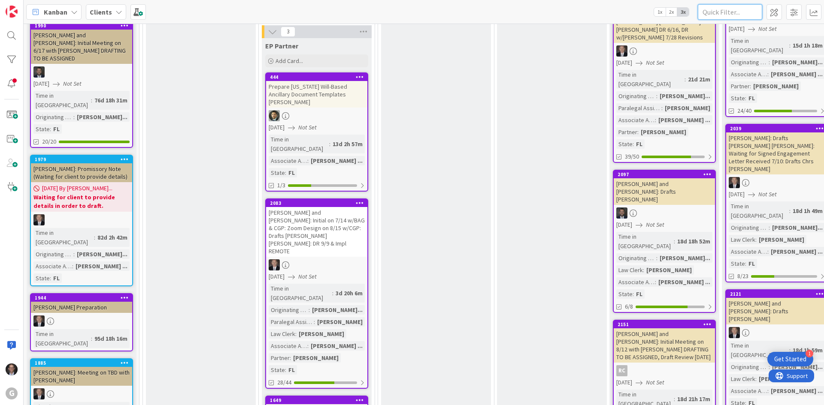
type input "l"
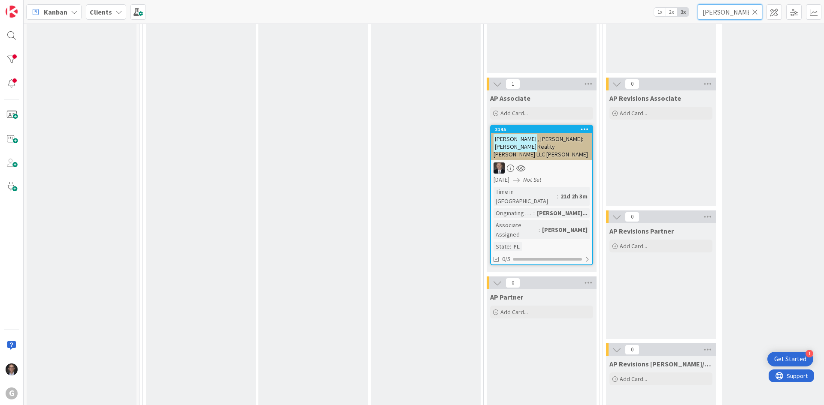
scroll to position [772, 0]
type input "[PERSON_NAME]"
click at [554, 174] on div "[DATE] Not Set" at bounding box center [542, 178] width 99 height 9
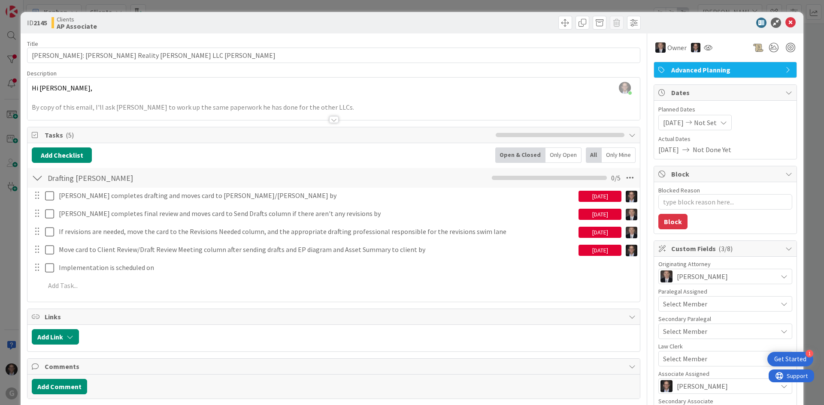
click at [329, 118] on div at bounding box center [333, 119] width 9 height 7
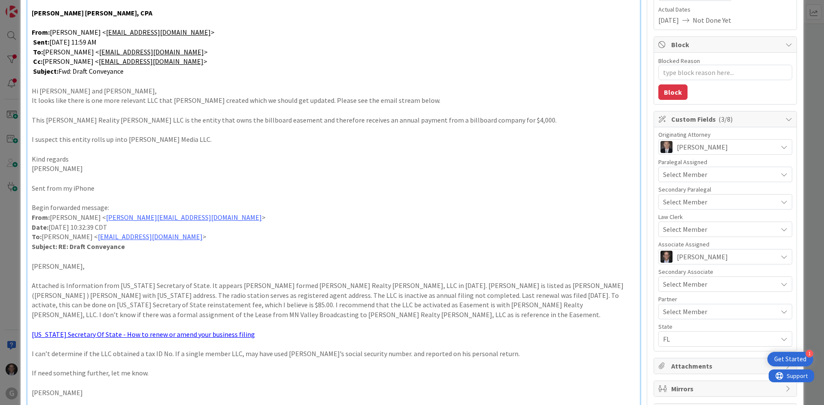
scroll to position [129, 0]
type textarea "x"
